Goal: Information Seeking & Learning: Learn about a topic

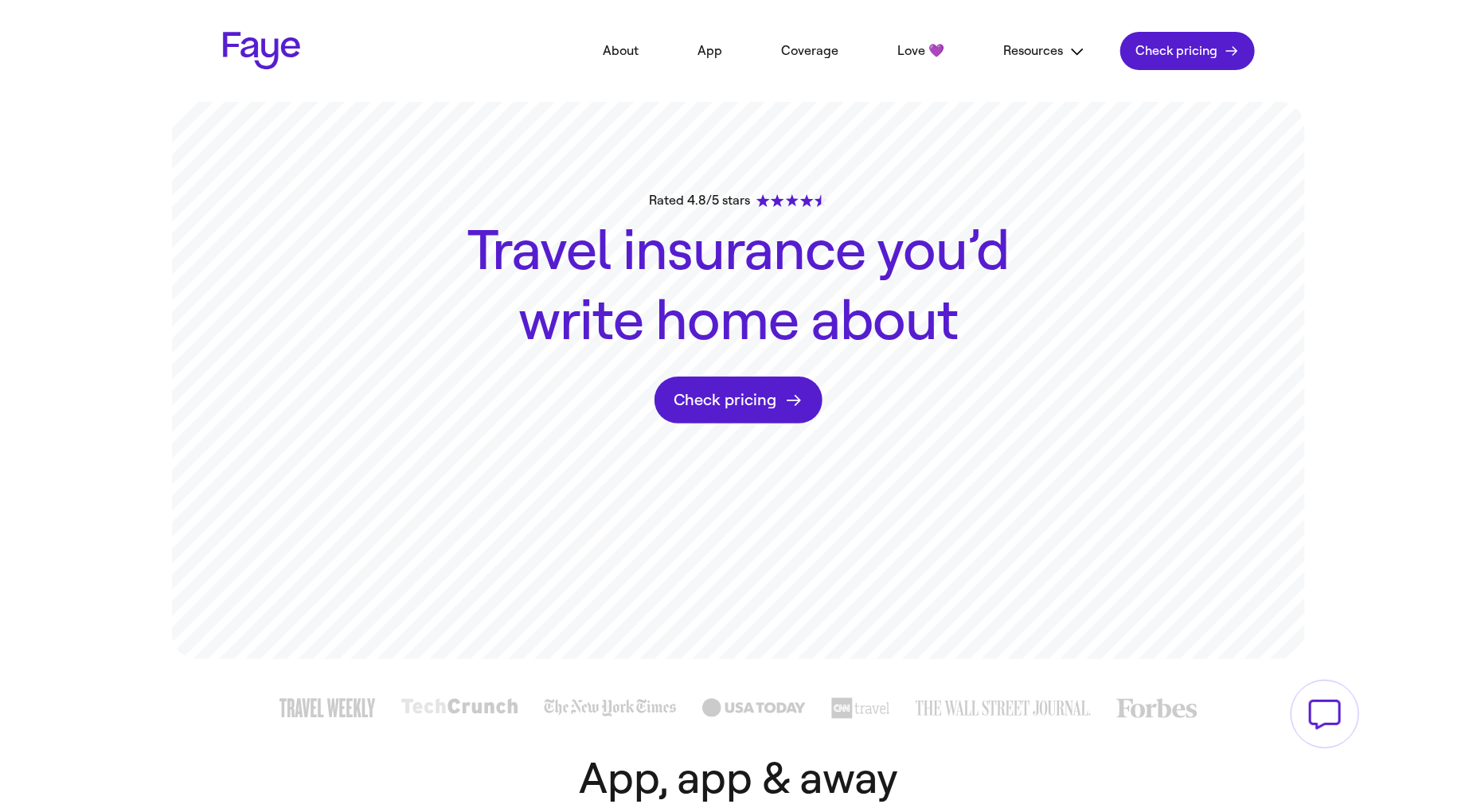
click at [909, 47] on link "Love 💜" at bounding box center [921, 51] width 95 height 35
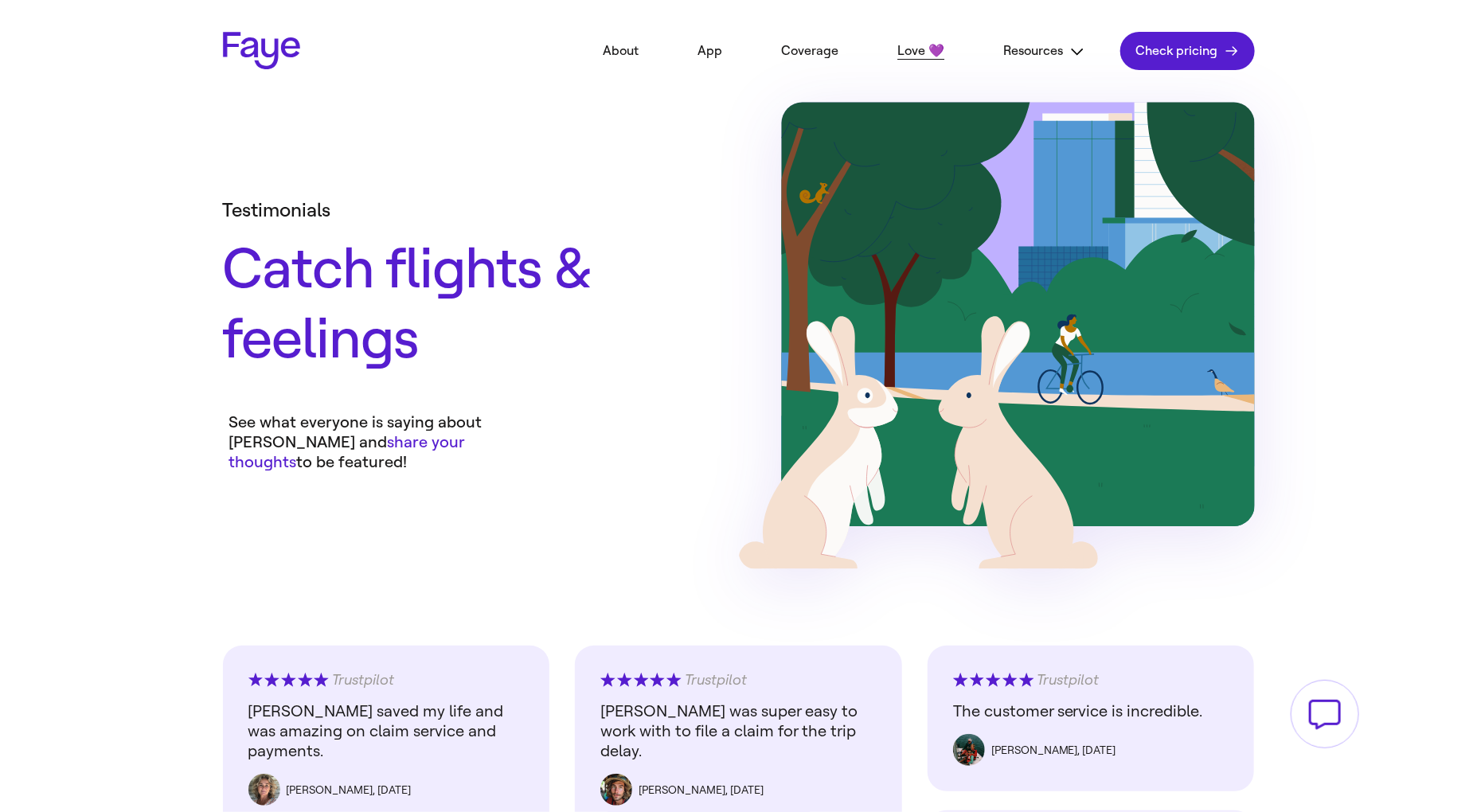
click at [713, 51] on link "App" at bounding box center [709, 51] width 73 height 35
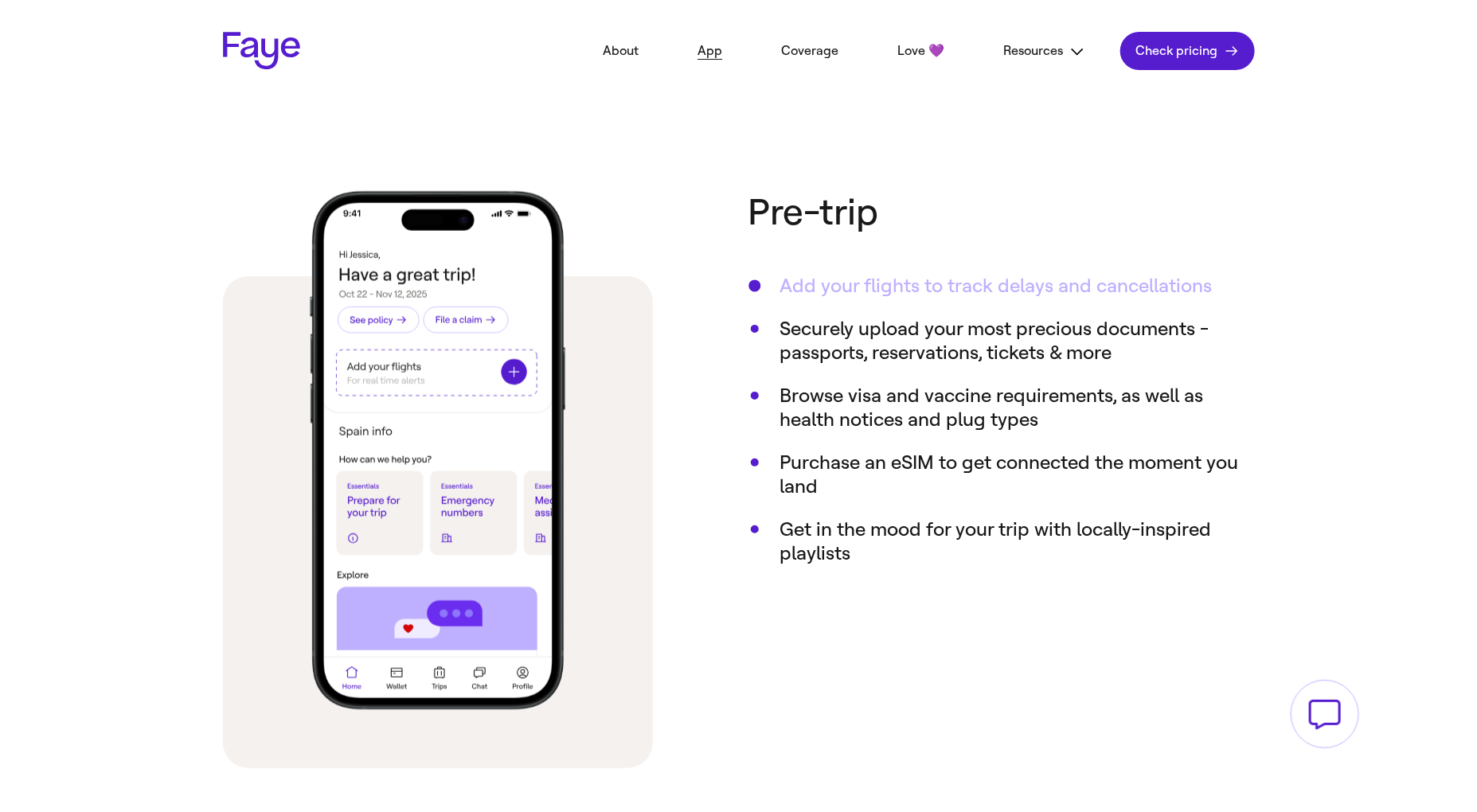
scroll to position [838, 0]
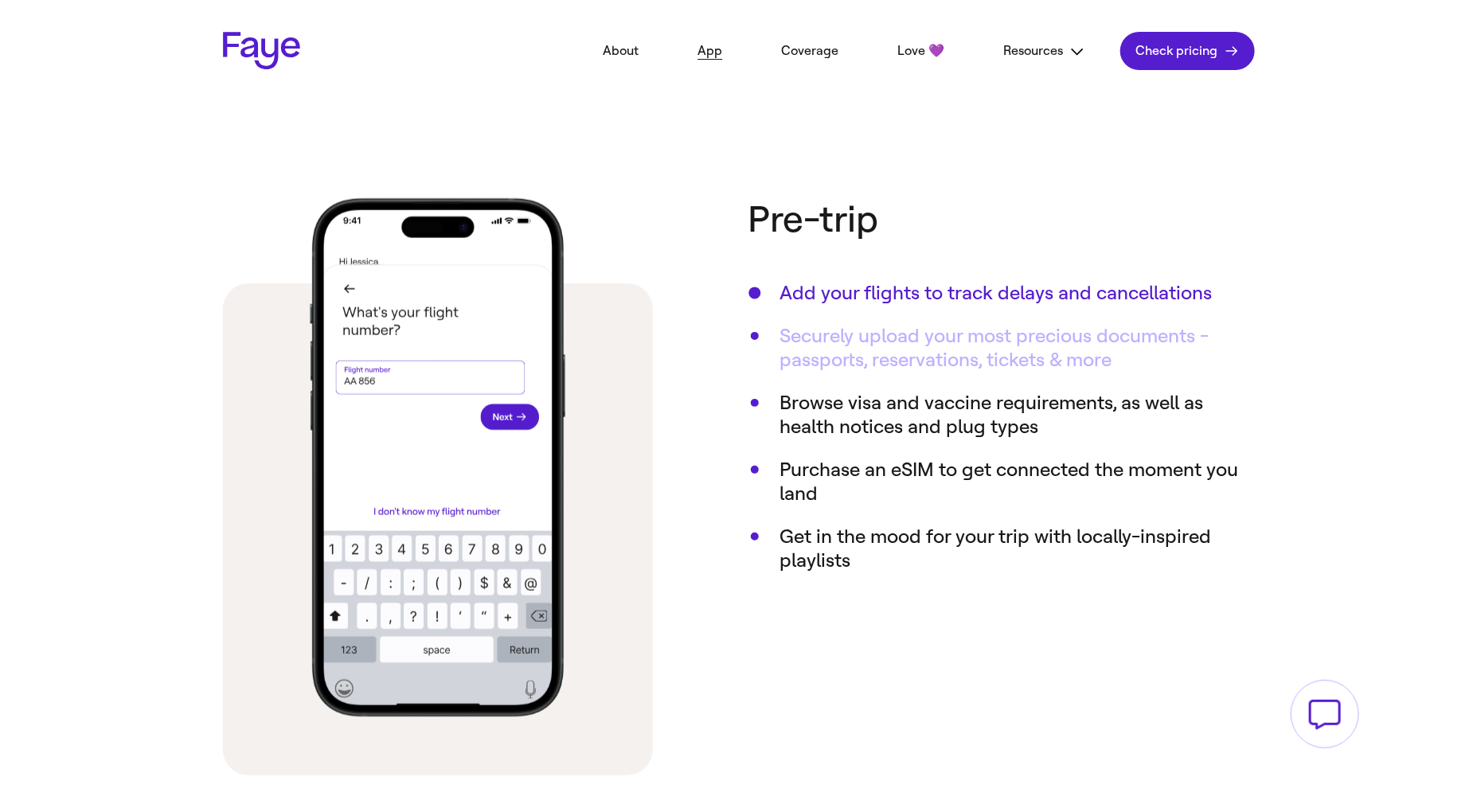
click at [894, 324] on button "Securely upload your most precious documents - passports, reservations, tickets…" at bounding box center [1018, 347] width 475 height 47
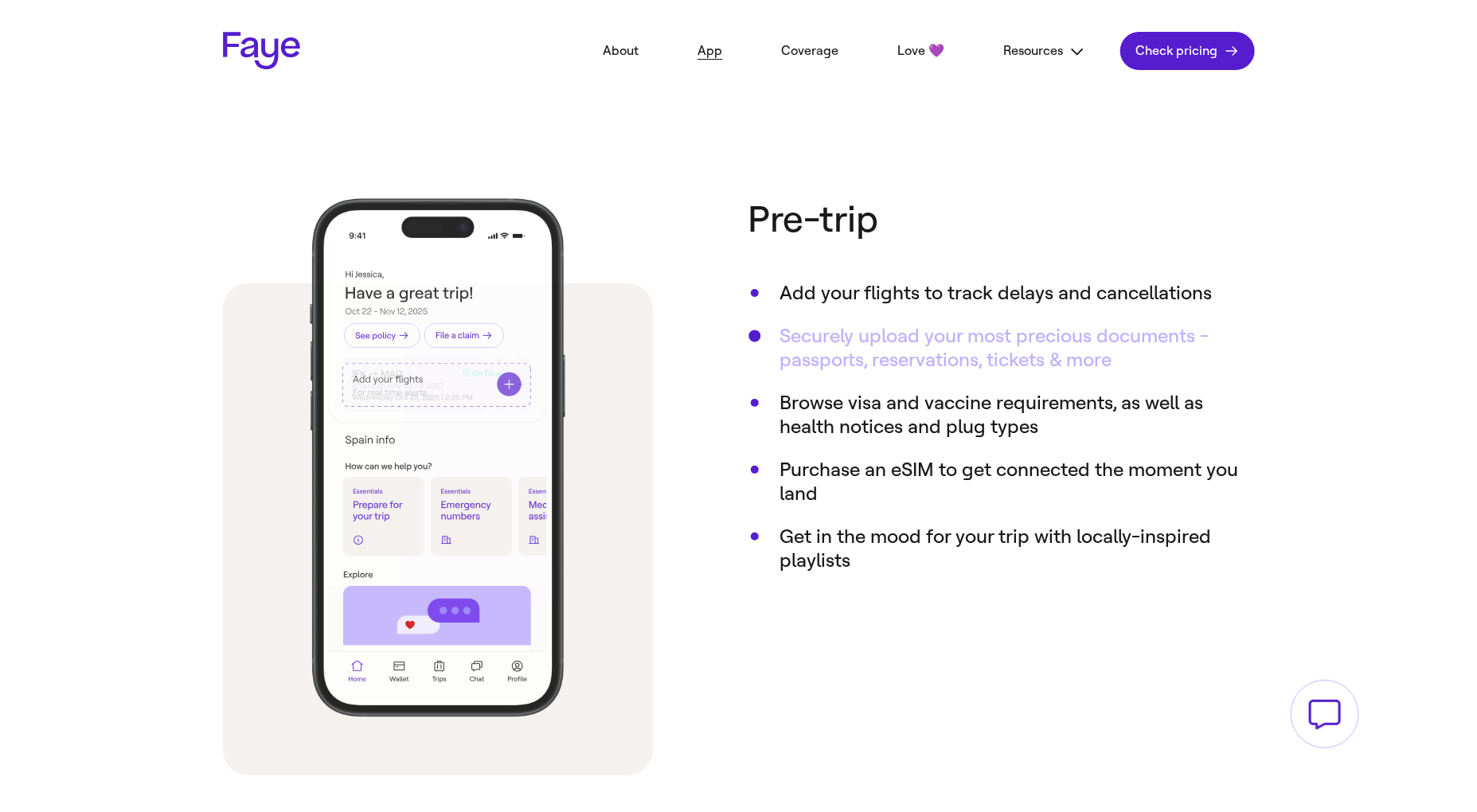
click at [892, 335] on button "Securely upload your most precious documents - passports, reservations, tickets…" at bounding box center [1018, 347] width 475 height 47
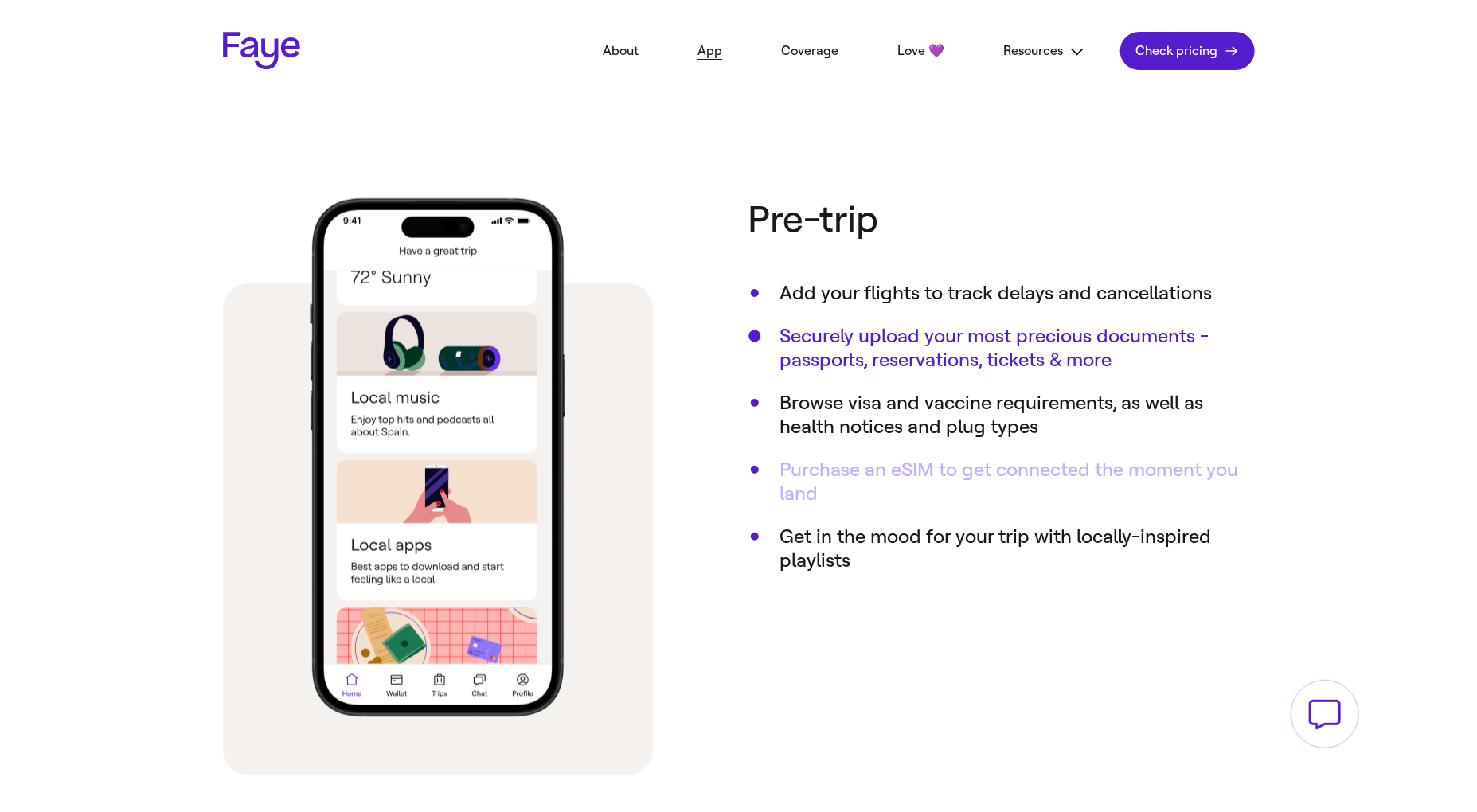
click at [836, 470] on button "Purchase an eSIM to get connected the moment you land" at bounding box center [1018, 482] width 475 height 47
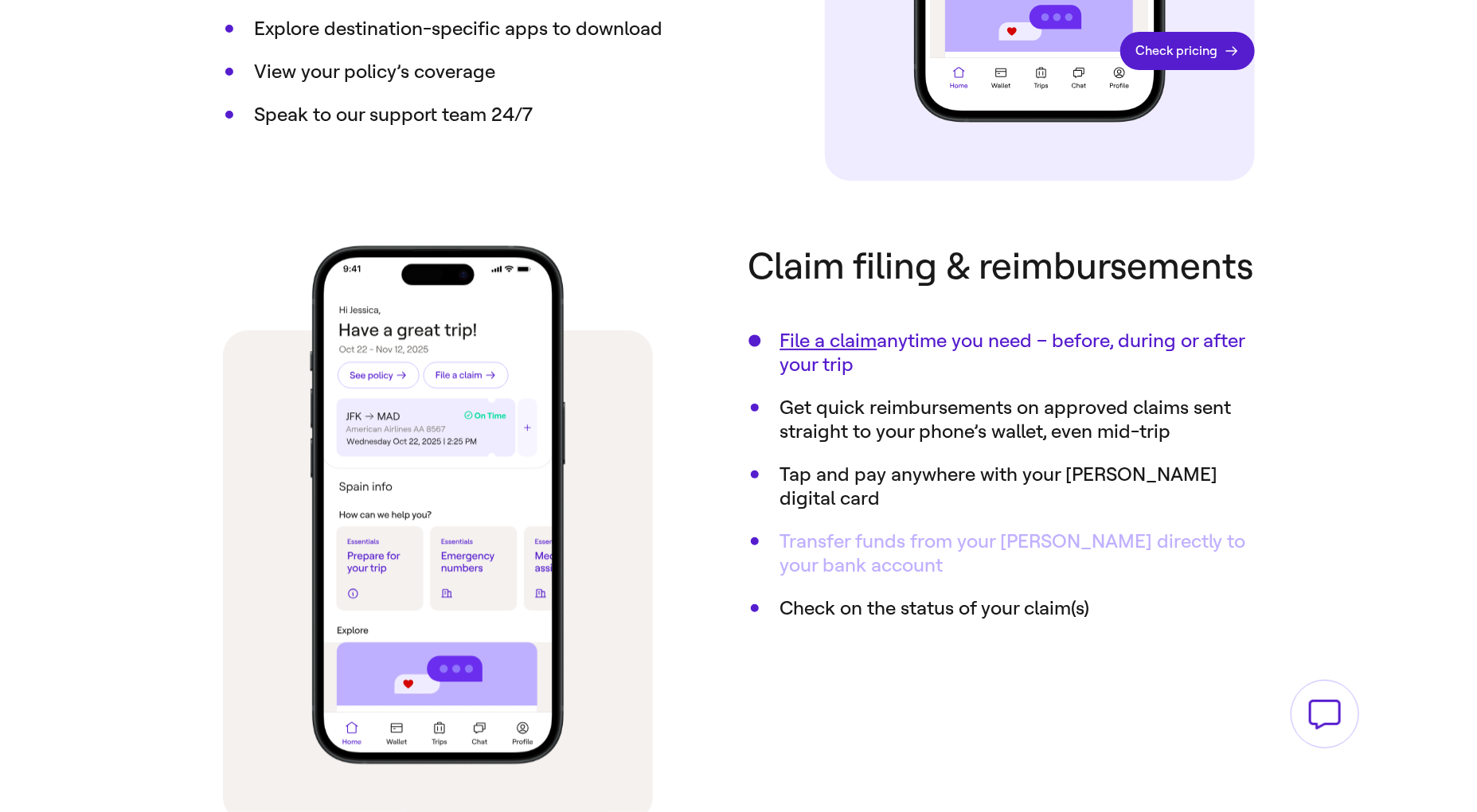
scroll to position [2129, 0]
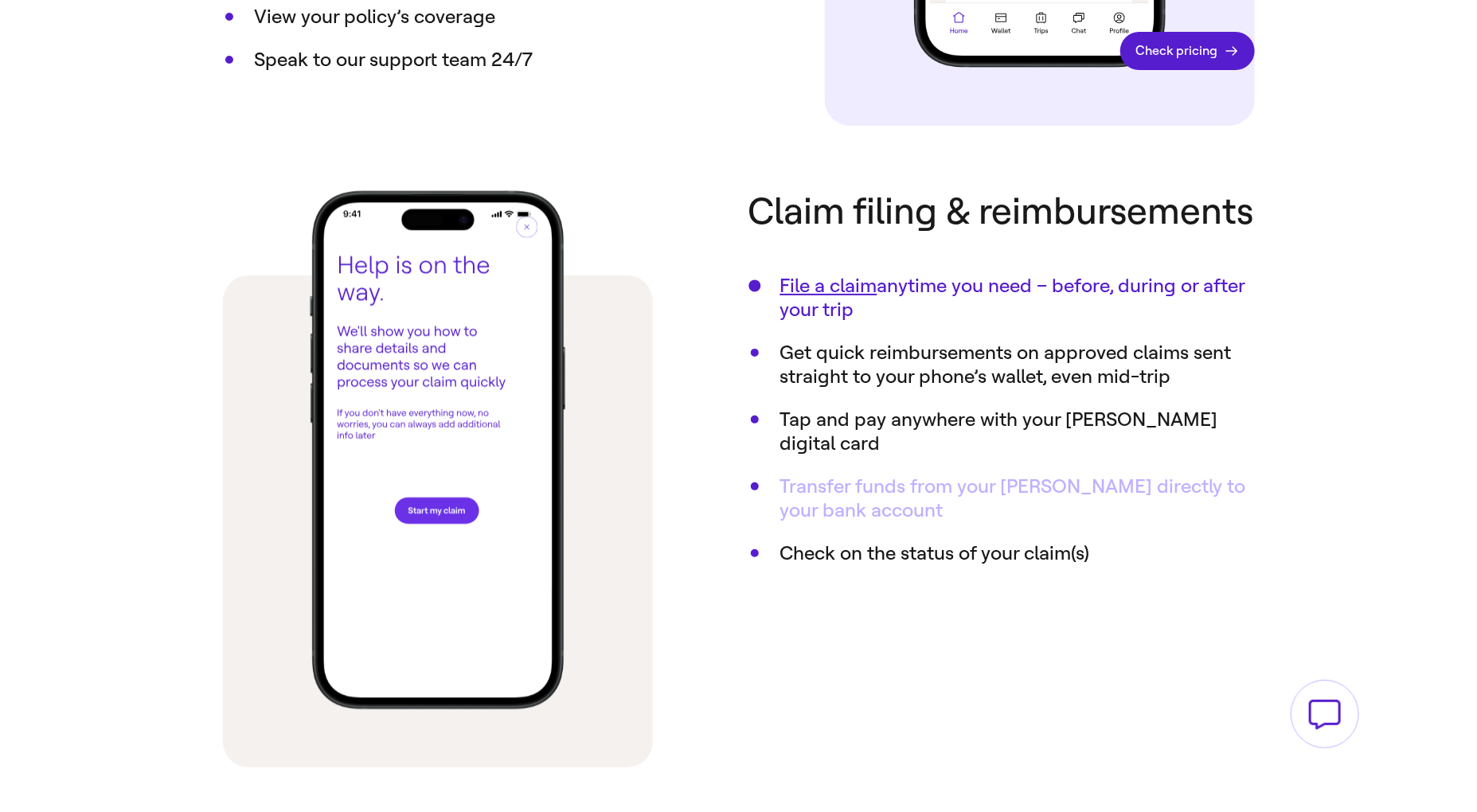
click at [896, 498] on button "Transfer funds from your [PERSON_NAME] directly to your bank account" at bounding box center [1018, 498] width 475 height 47
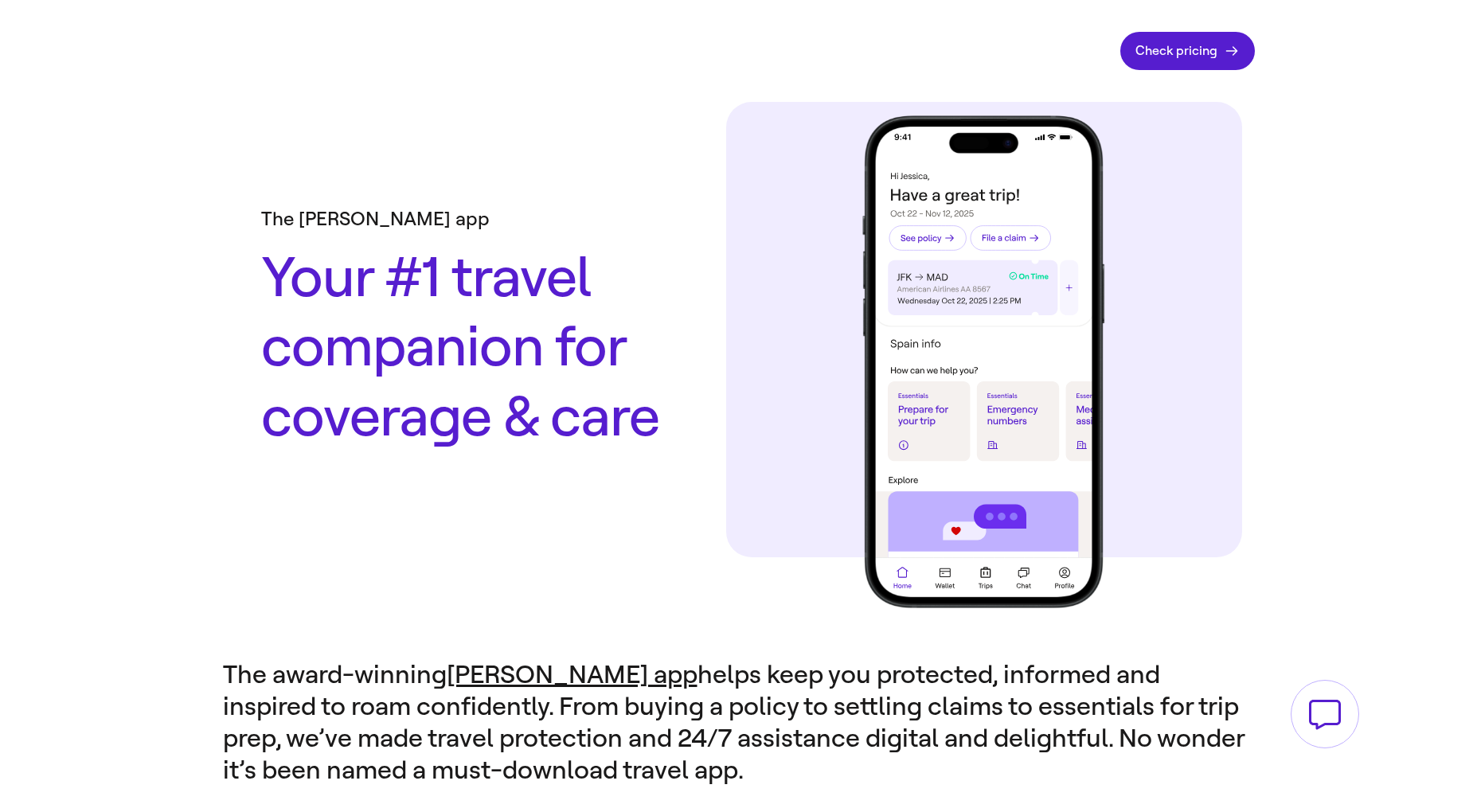
scroll to position [2129, 0]
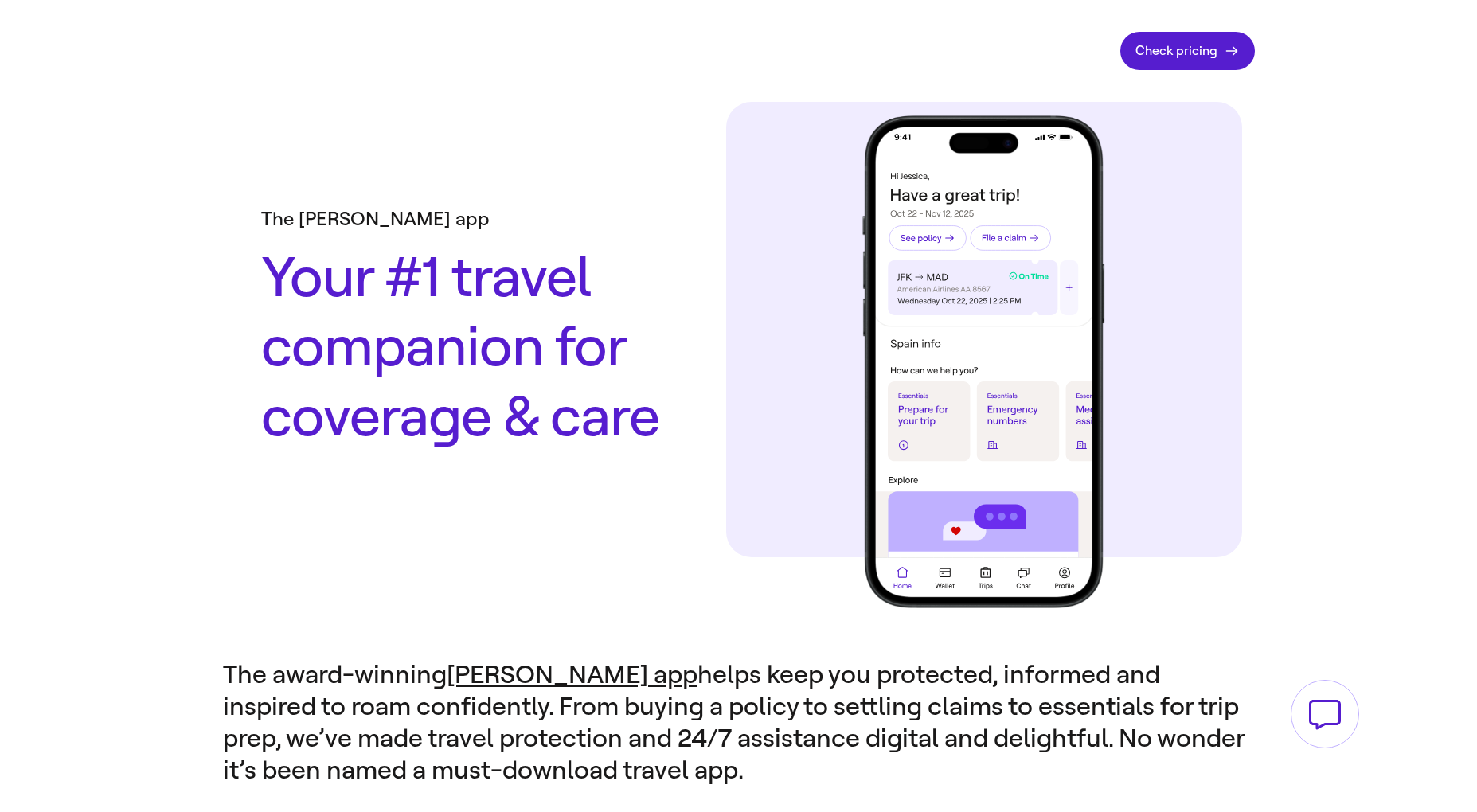
scroll to position [2129, 0]
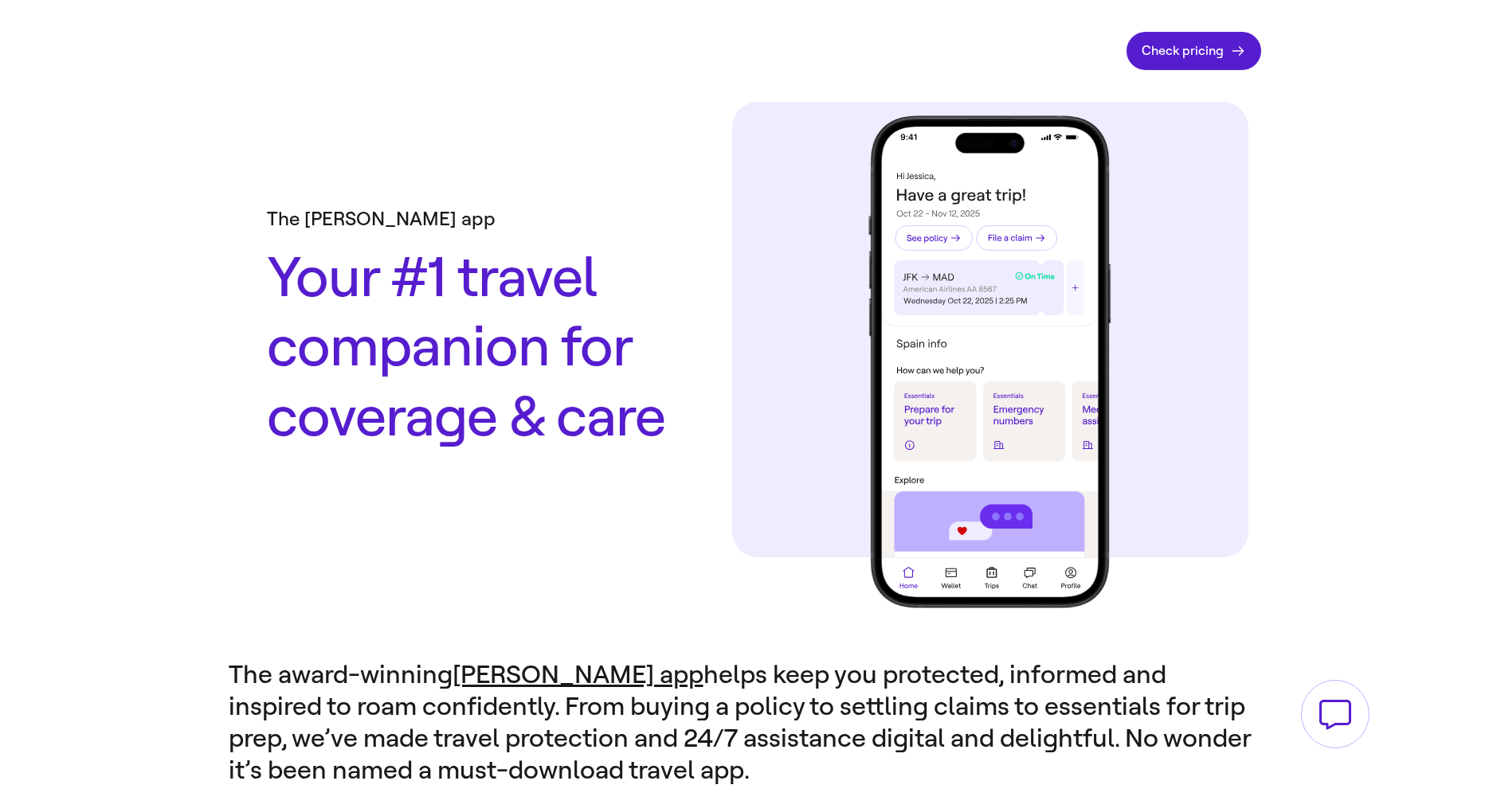
scroll to position [2129, 0]
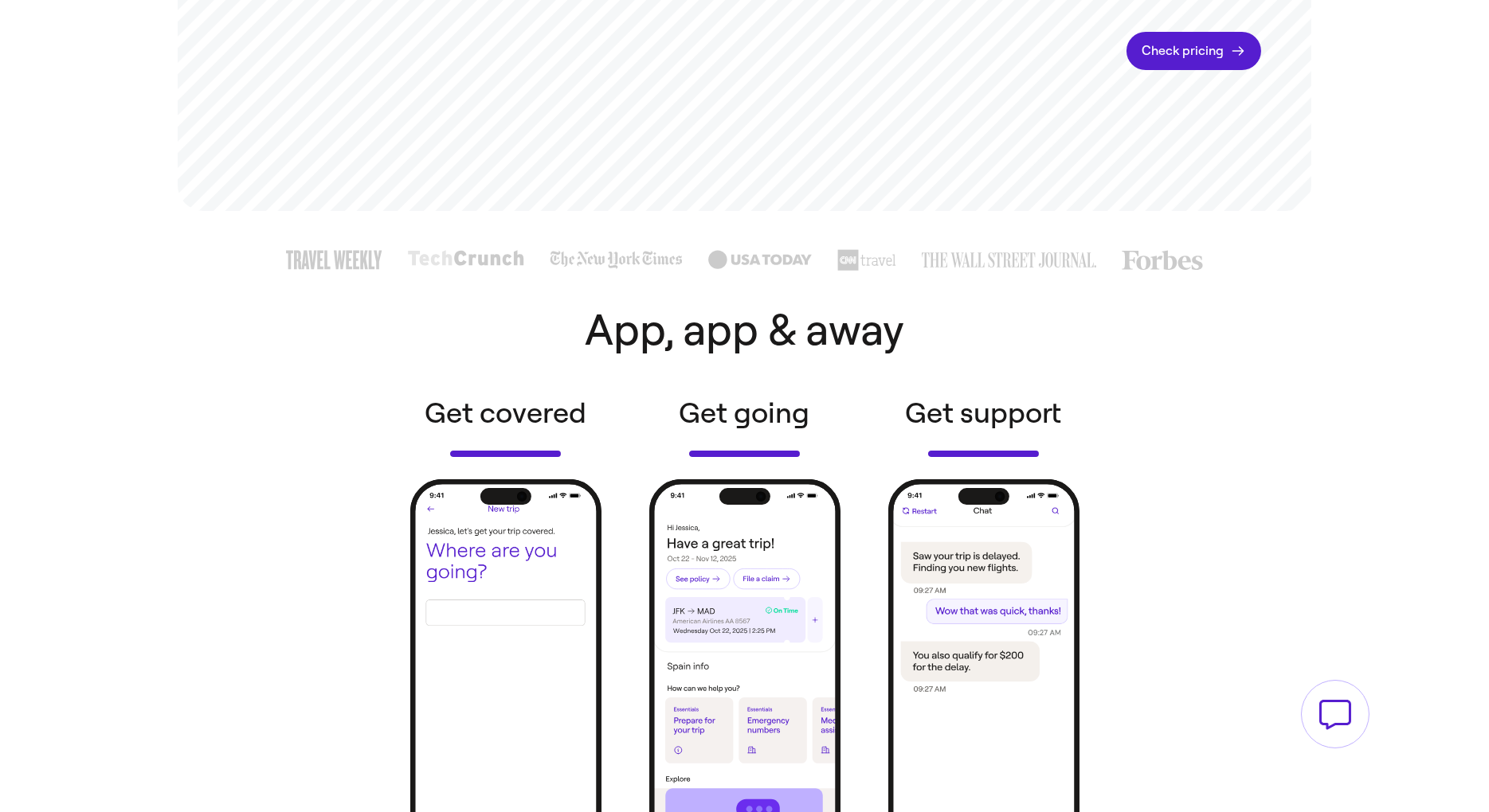
scroll to position [595, 0]
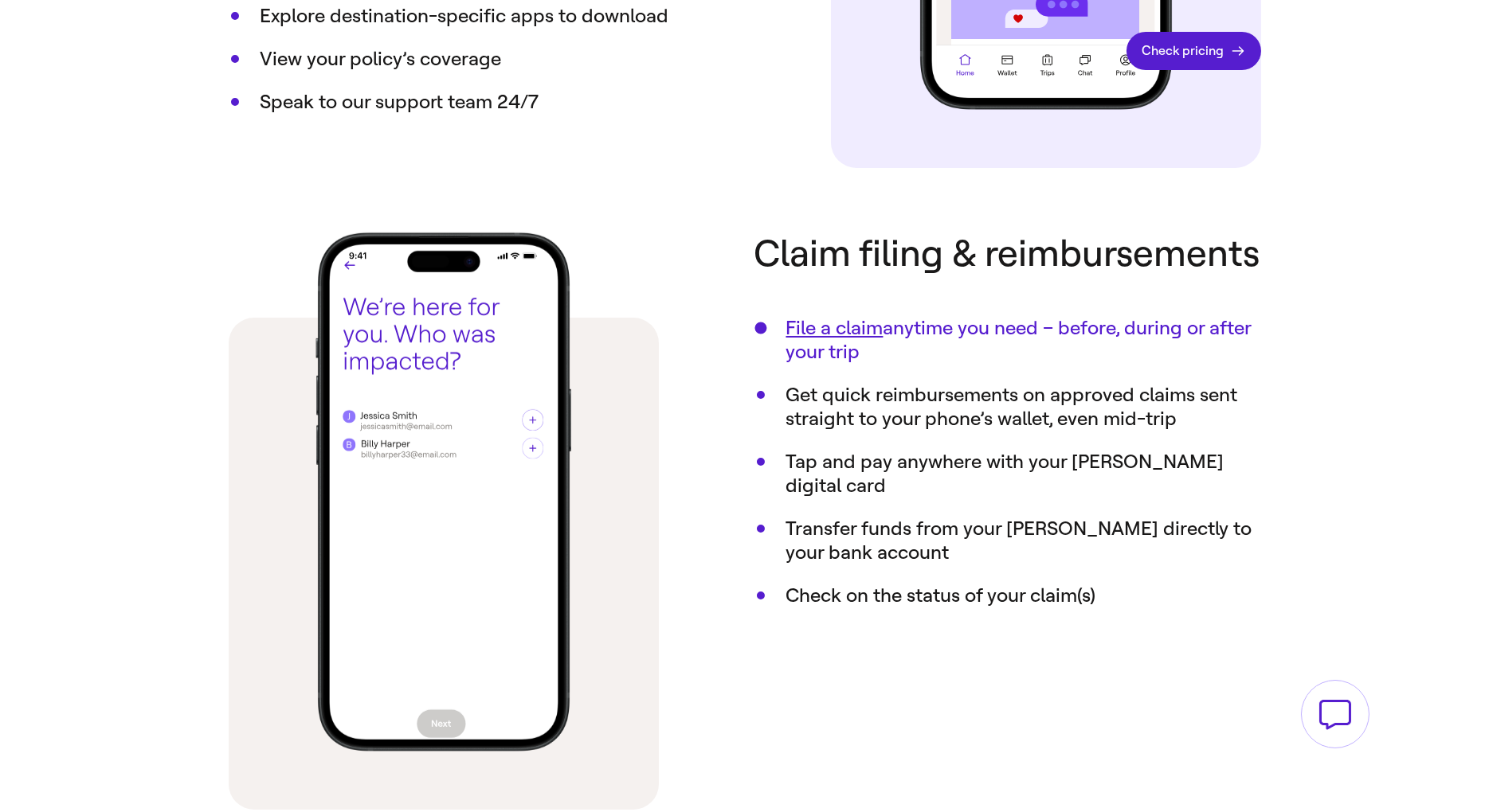
scroll to position [2091, 0]
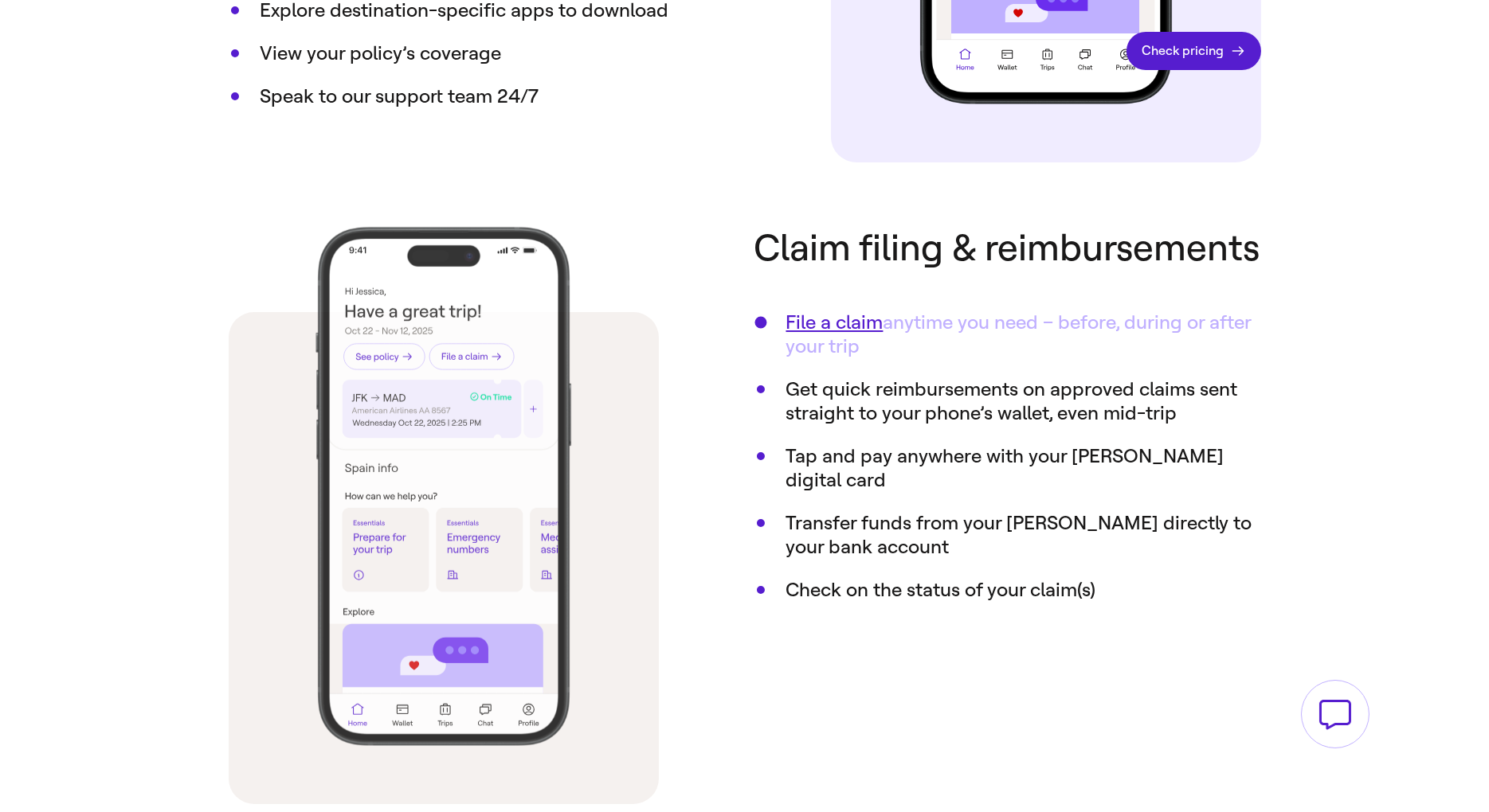
scroll to position [2092, 0]
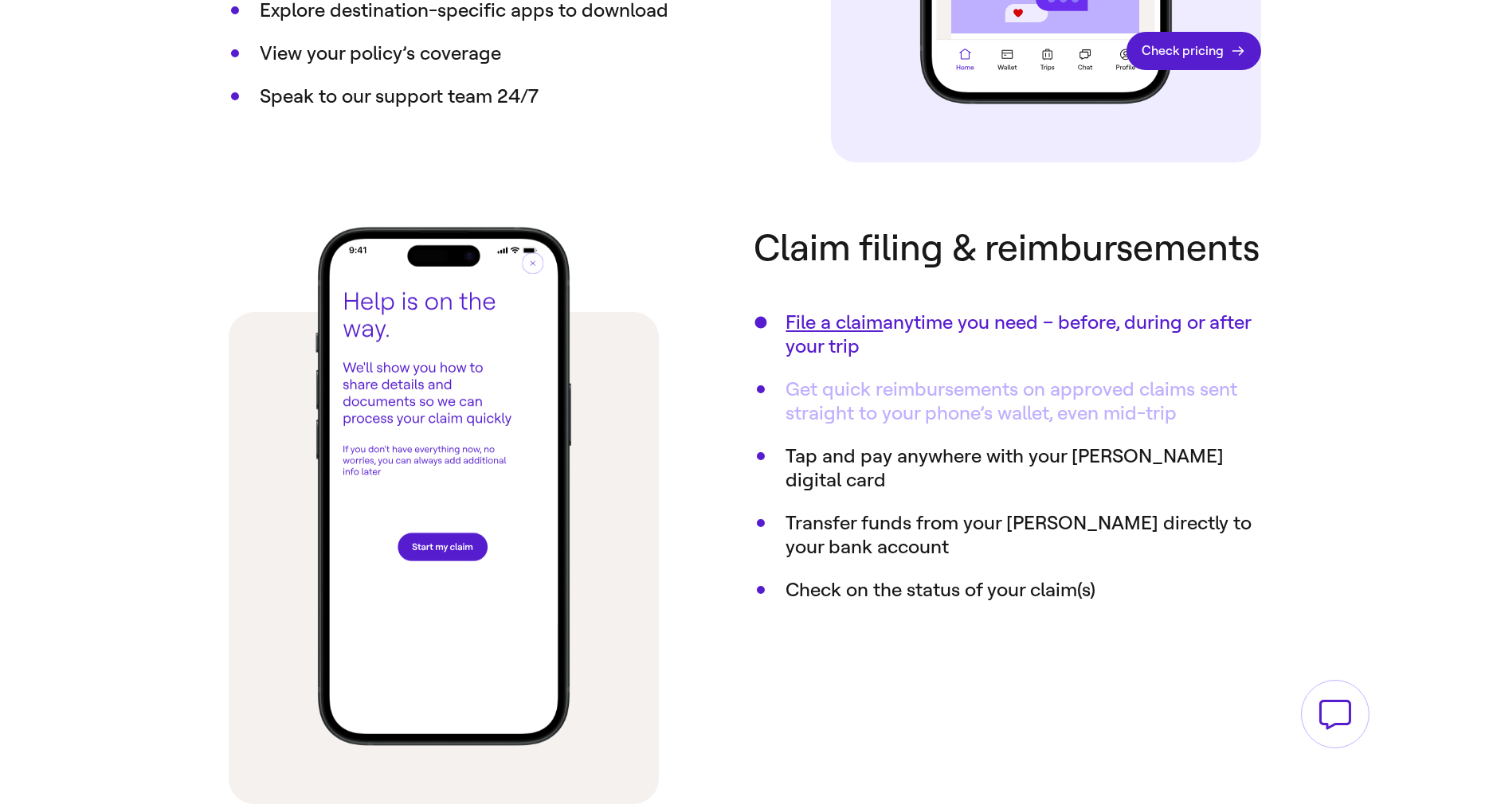
click at [884, 404] on button "Get quick reimbursements on approved claims sent straight to your phone’s walle…" at bounding box center [1024, 401] width 475 height 47
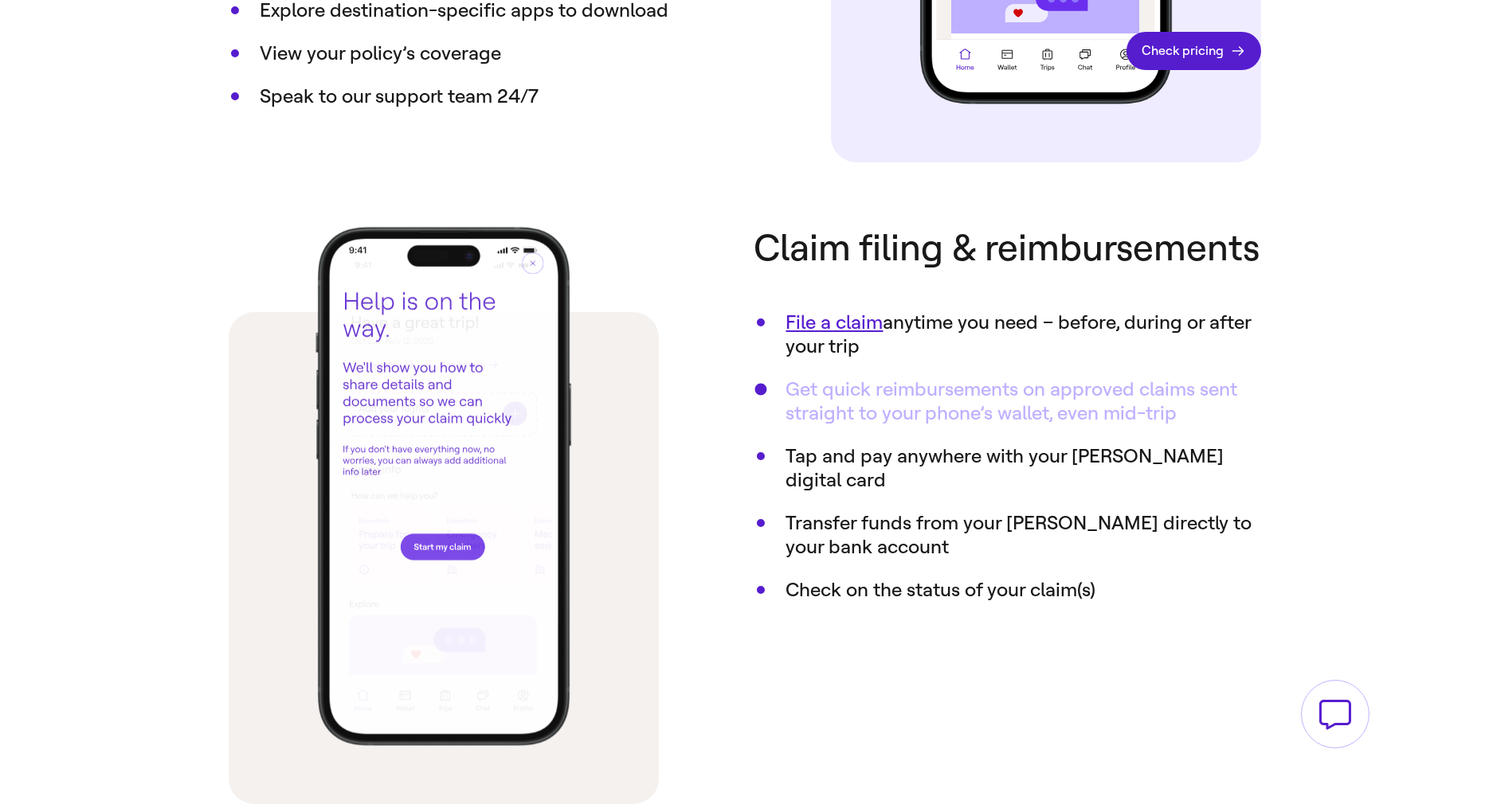
click at [943, 390] on button "Get quick reimbursements on approved claims sent straight to your phone’s walle…" at bounding box center [1024, 401] width 475 height 47
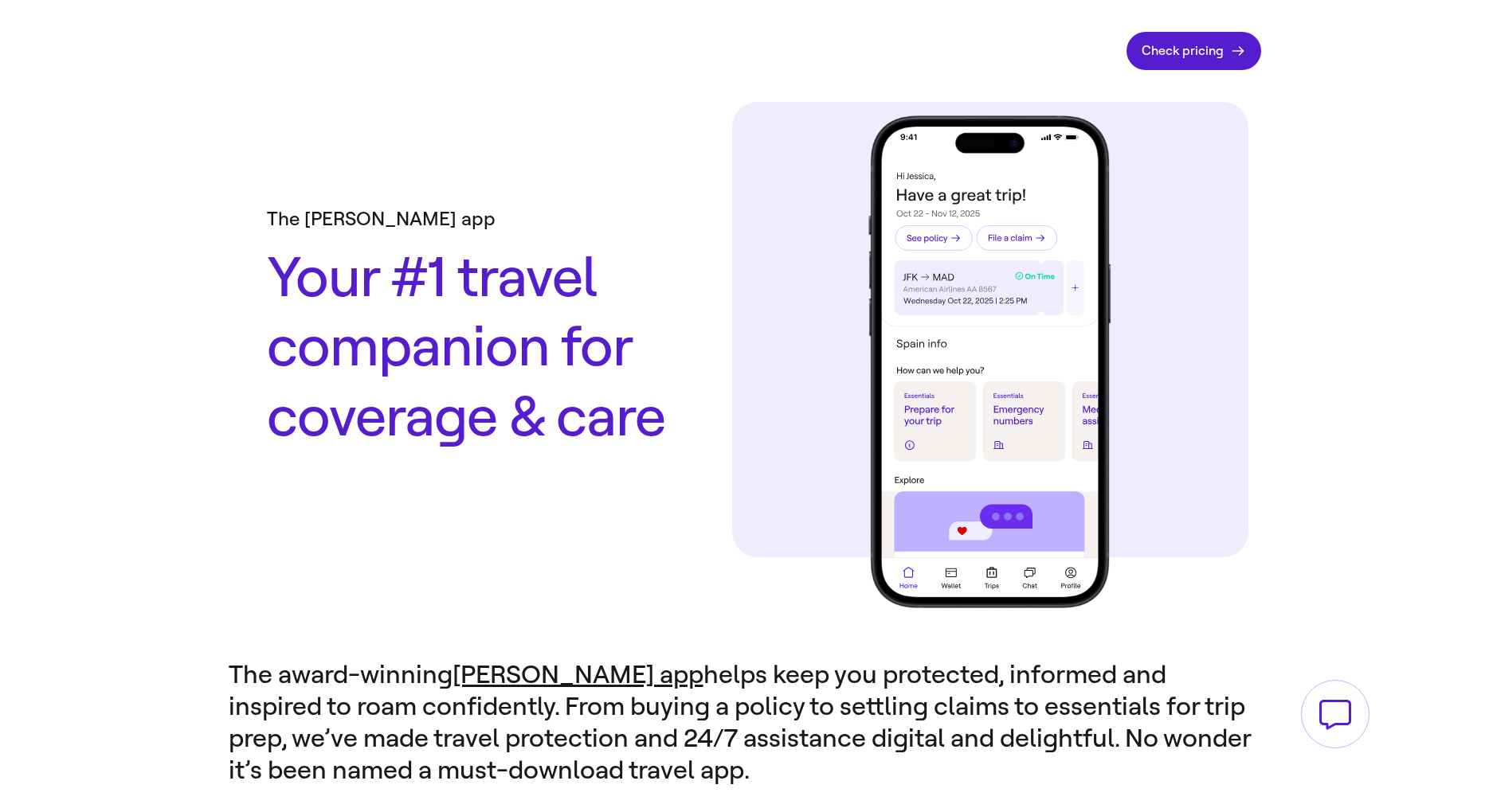
scroll to position [2092, 0]
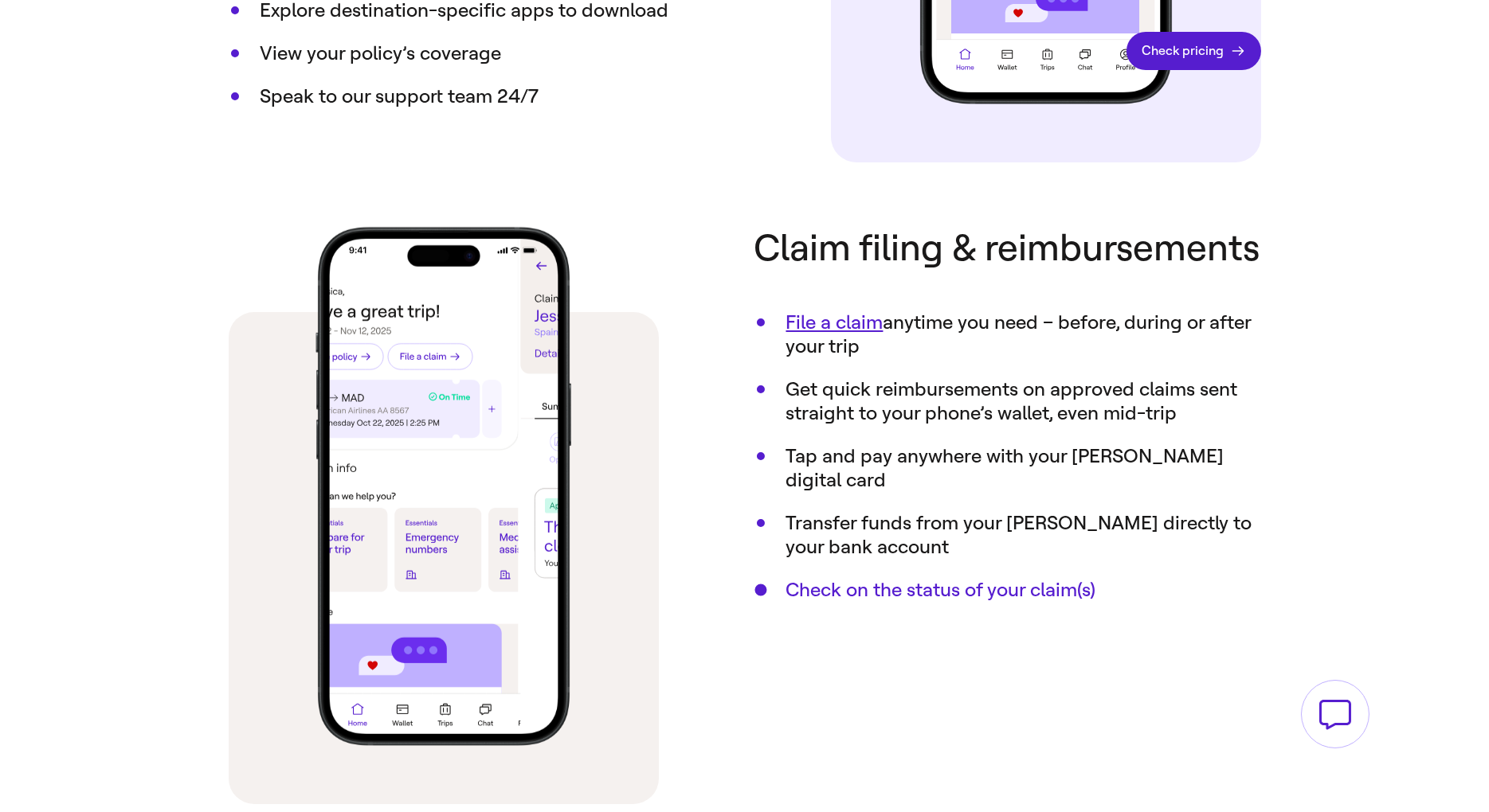
scroll to position [2092, 0]
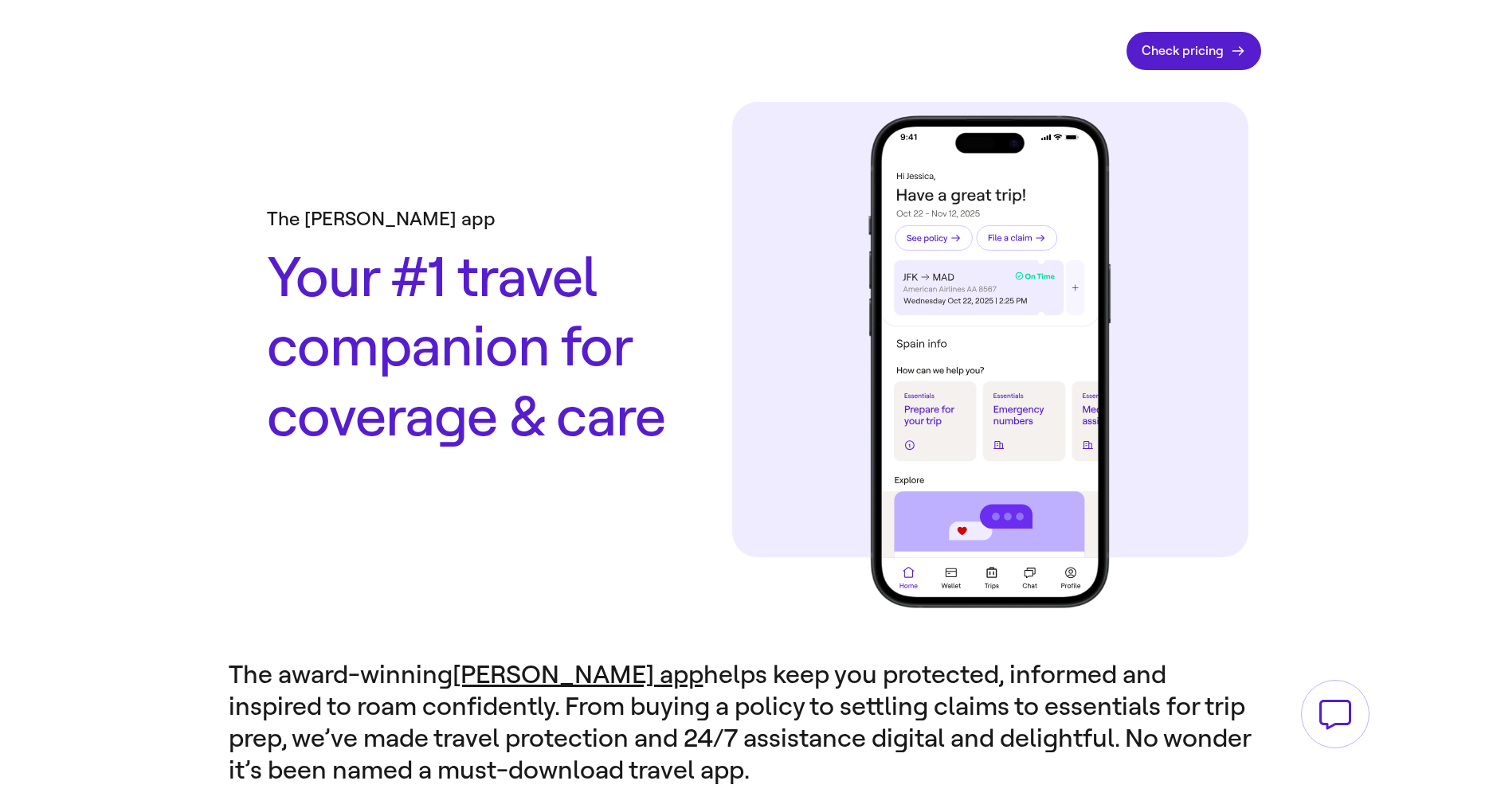
scroll to position [2092, 0]
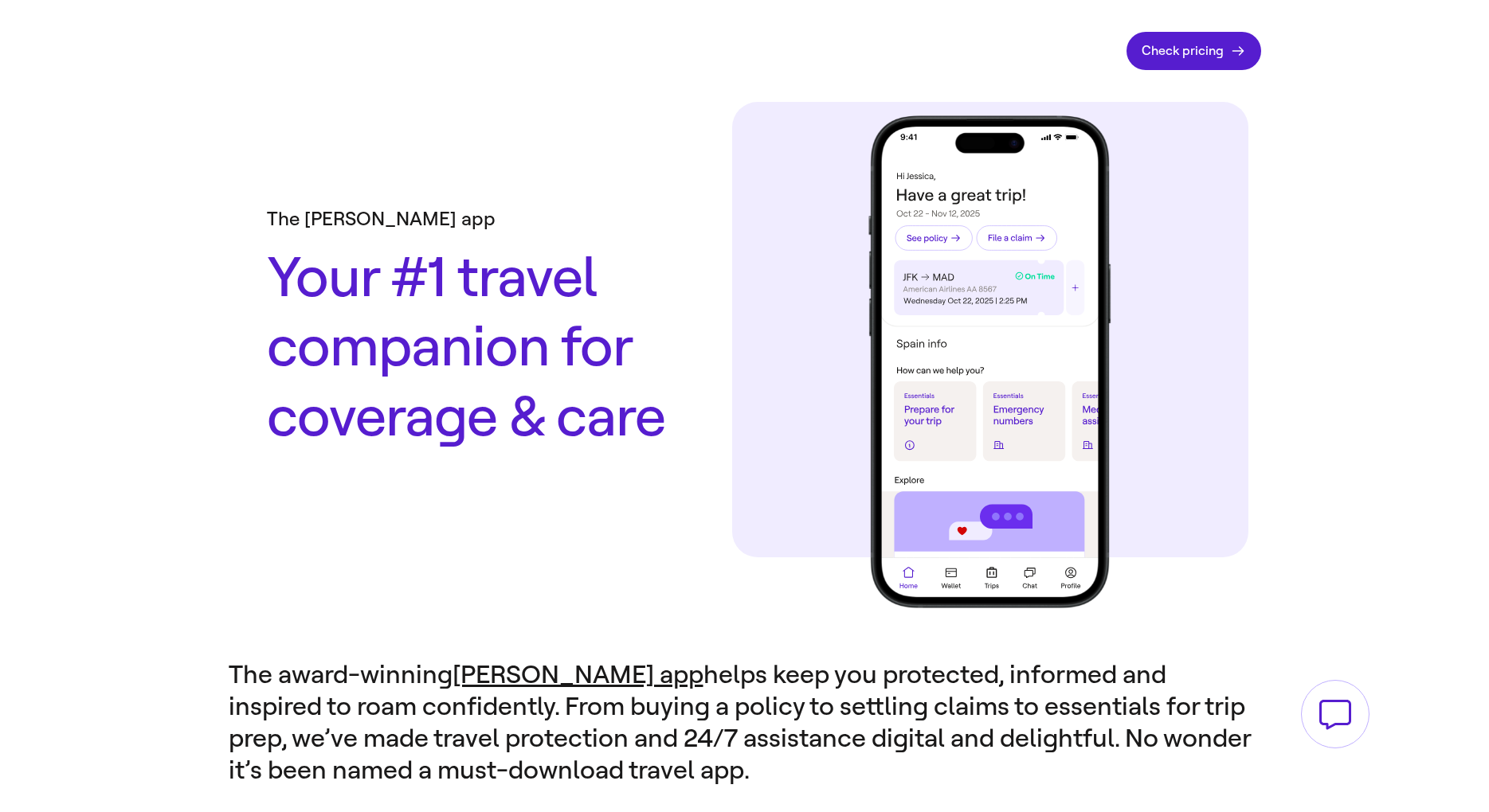
scroll to position [2092, 0]
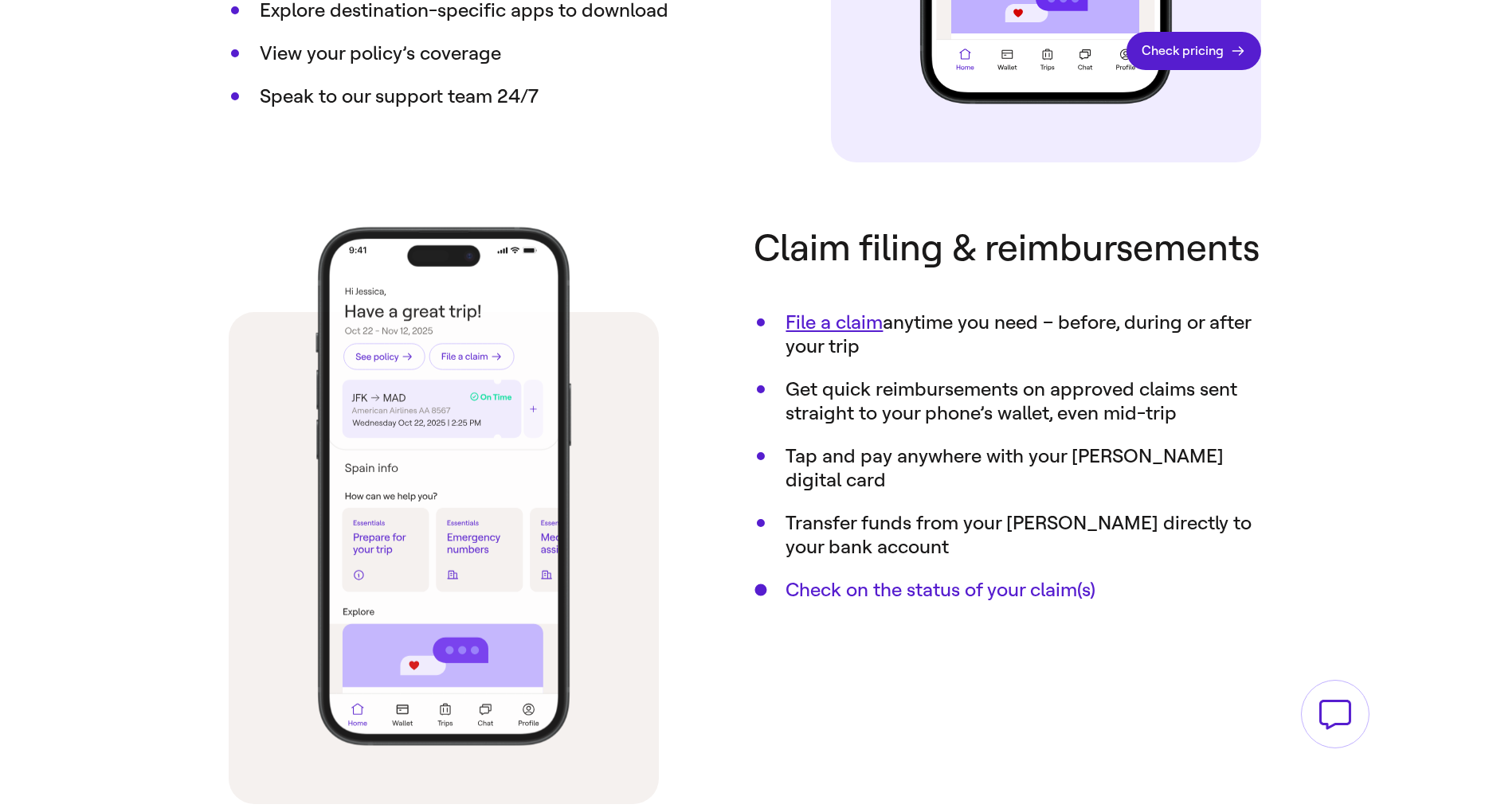
scroll to position [2092, 0]
